Goal: Communication & Community: Answer question/provide support

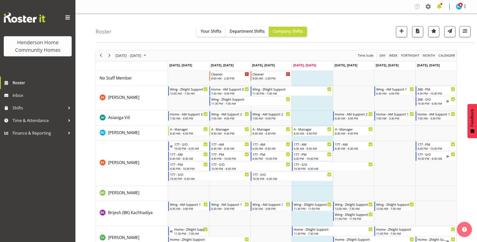
click at [441, 6] on span at bounding box center [440, 7] width 8 height 8
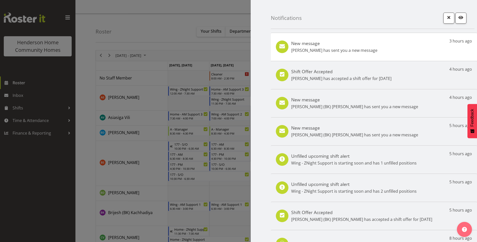
click at [357, 54] on div "New message Janeth Sison has sent you a new message 3 hours ago" at bounding box center [374, 47] width 206 height 28
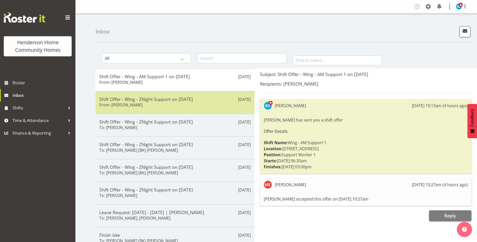
click at [165, 104] on div "Shift Offer - Wing - ZNight Support on [DATE] From: [PERSON_NAME]" at bounding box center [175, 102] width 152 height 12
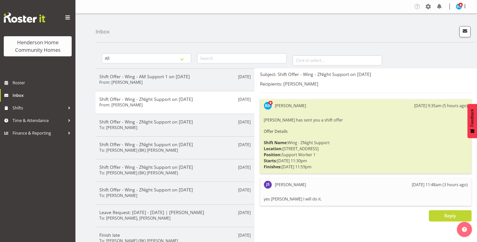
click at [443, 217] on button "Reply" at bounding box center [450, 215] width 43 height 11
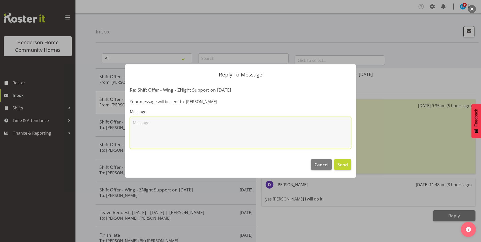
click at [163, 126] on textarea at bounding box center [240, 133] width 221 height 32
click at [147, 122] on textarea "Thanks [PERSON_NAME] but [PERSON_NAME] has picked up the shift as he is off the…" at bounding box center [240, 133] width 221 height 32
drag, startPoint x: 285, startPoint y: 123, endPoint x: 310, endPoint y: 123, distance: 24.9
click at [285, 123] on textarea "Thanks very much [PERSON_NAME] but [PERSON_NAME] has picked up the shift as he …" at bounding box center [240, 133] width 221 height 32
type textarea "Thanks very much [PERSON_NAME] but [PERSON_NAME] has picked up the shift as he …"
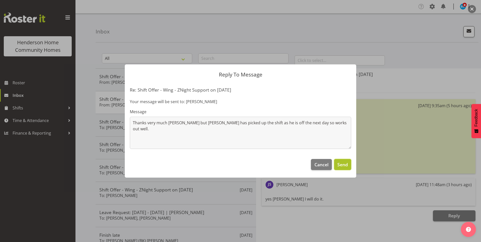
click at [343, 165] on span "Send" at bounding box center [343, 164] width 11 height 7
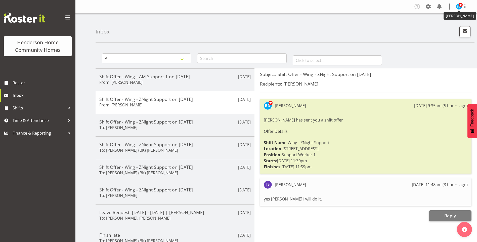
click at [460, 5] on span at bounding box center [461, 5] width 4 height 4
click at [435, 26] on link "Log Out" at bounding box center [444, 26] width 48 height 9
